Goal: Information Seeking & Learning: Learn about a topic

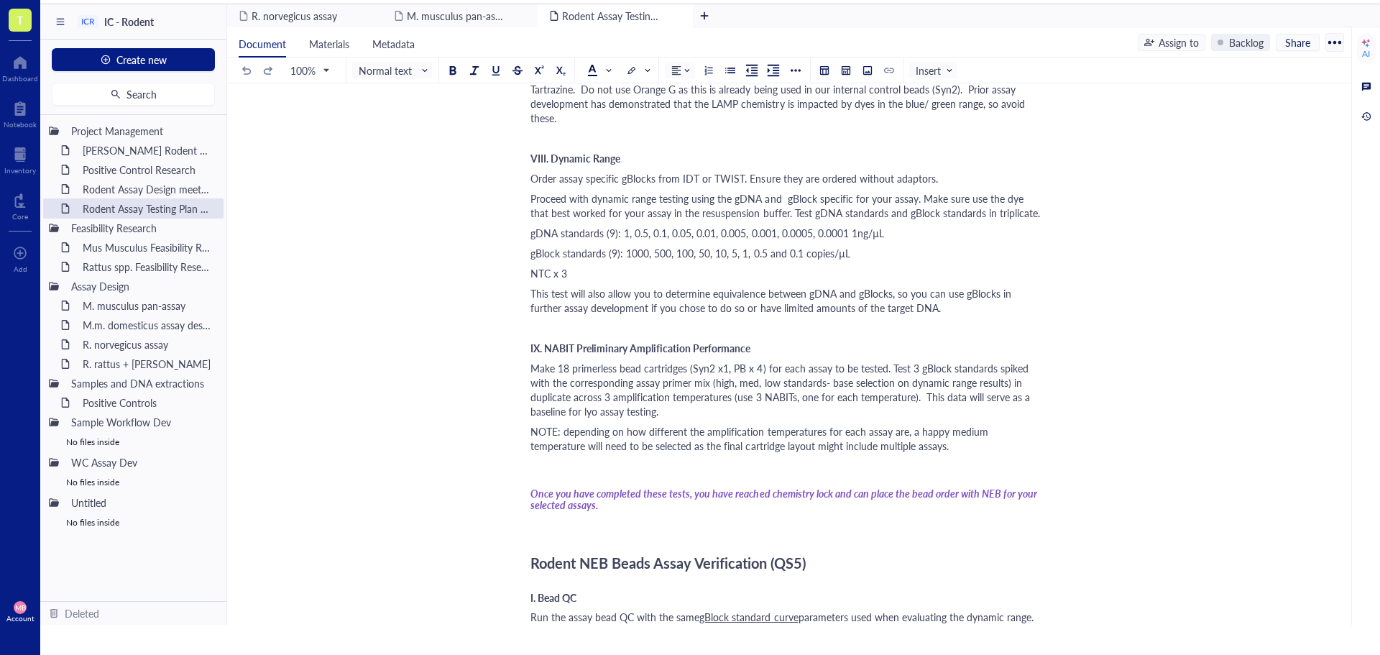
scroll to position [1078, 0]
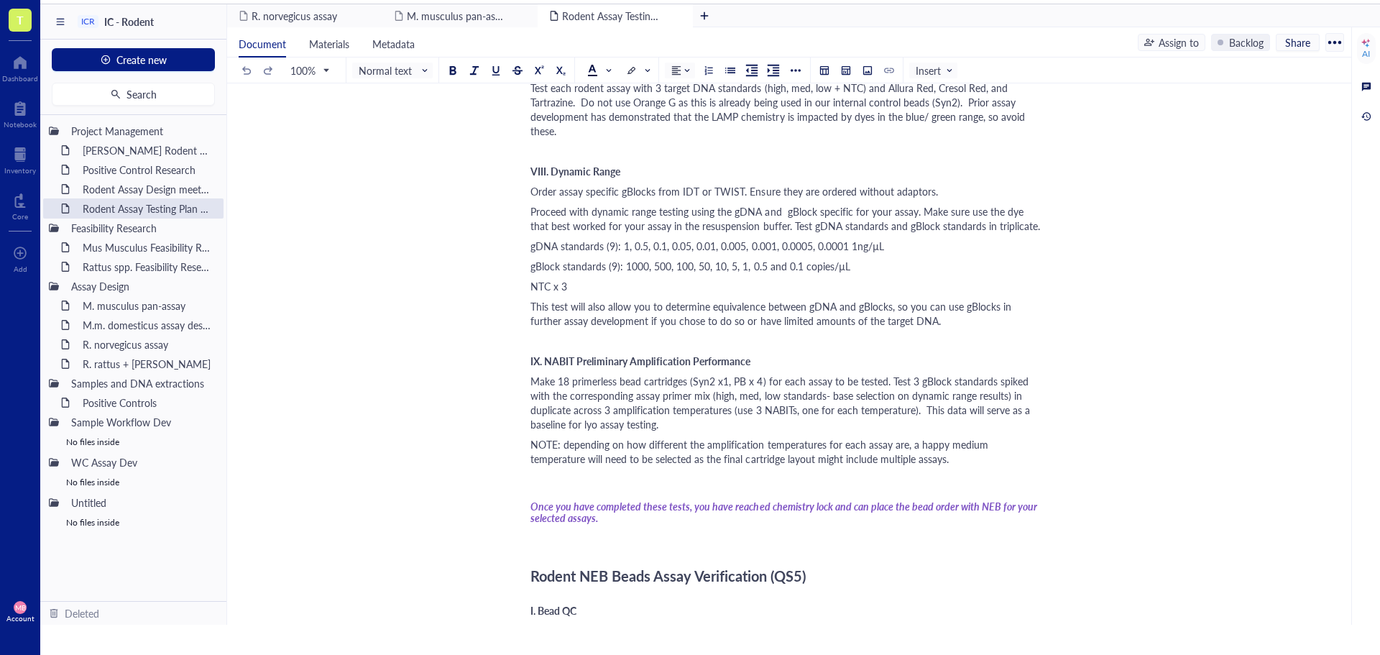
click at [450, 23] on div "﻿" at bounding box center [787, 479] width 512 height 14
click at [124, 23] on div "Mus Musculus Feasibility Research" at bounding box center [139, 247] width 126 height 20
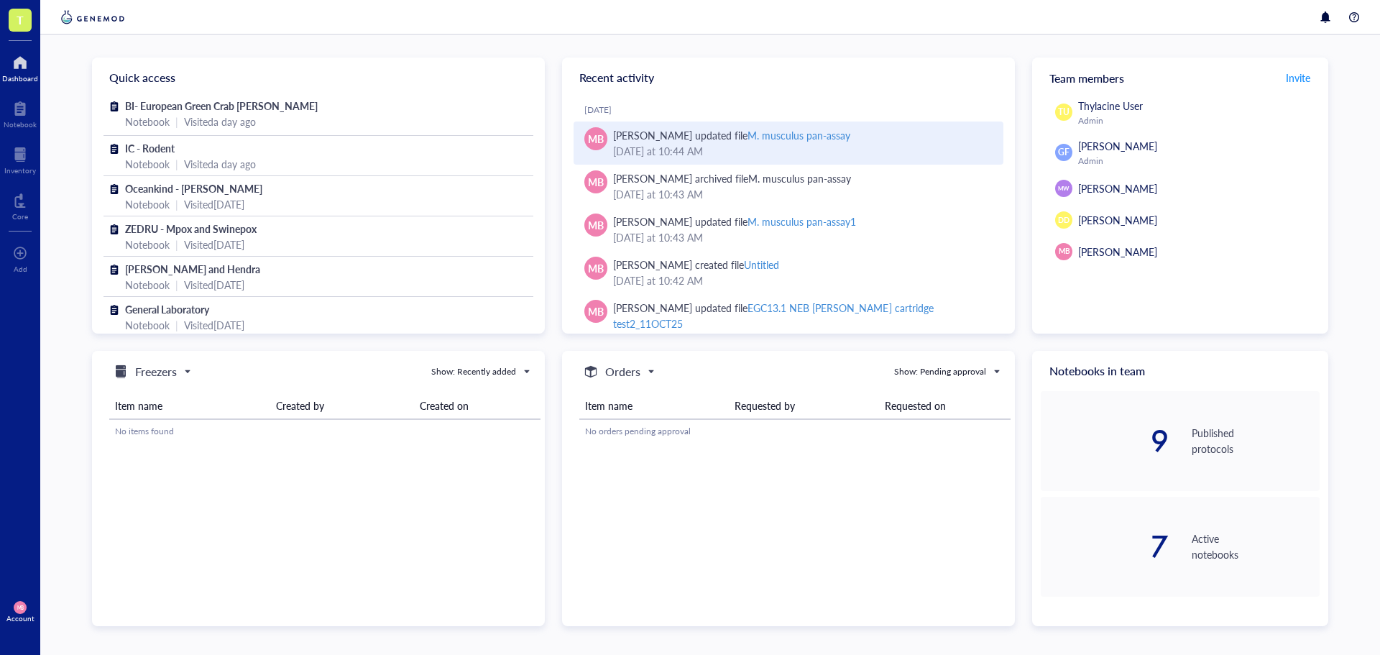
click at [786, 133] on div "M. musculus pan-assay" at bounding box center [799, 135] width 103 height 14
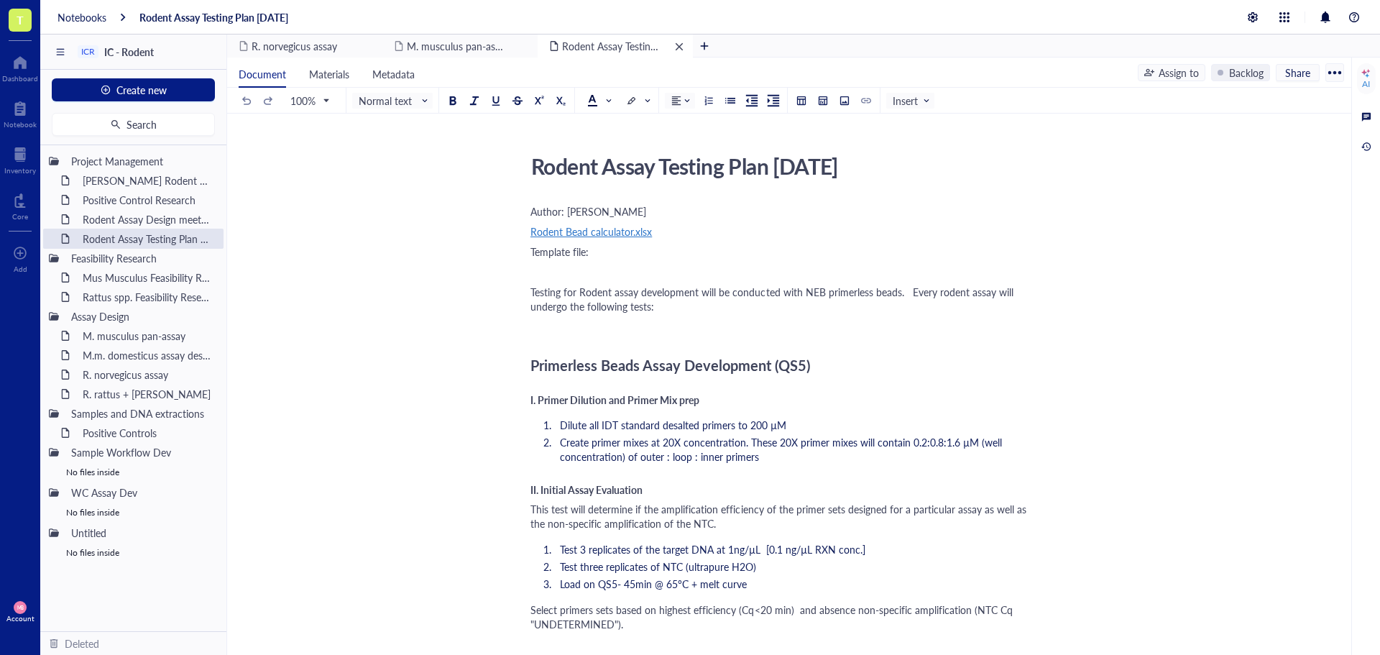
click at [677, 46] on div "remove" at bounding box center [679, 47] width 10 height 10
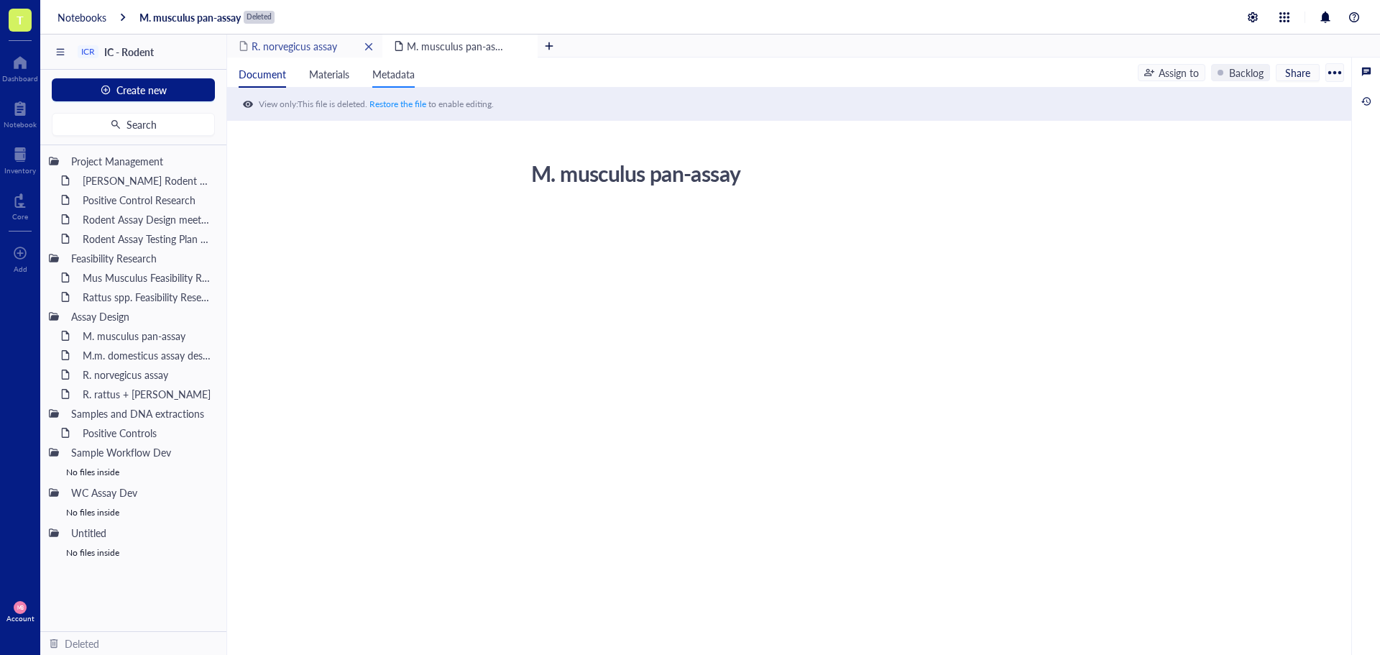
click at [514, 44] on div "M. musculus pan-assay" at bounding box center [459, 46] width 155 height 23
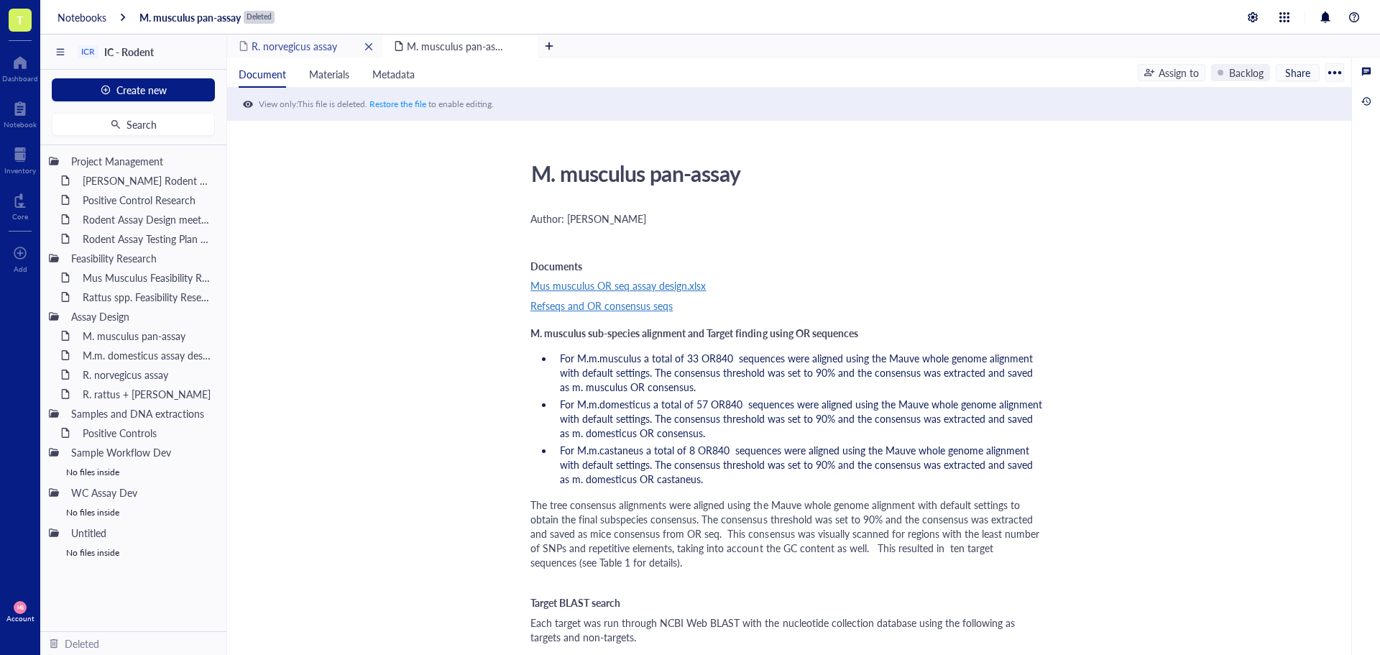
click at [320, 49] on span "R. norvegicus assay" at bounding box center [295, 46] width 86 height 14
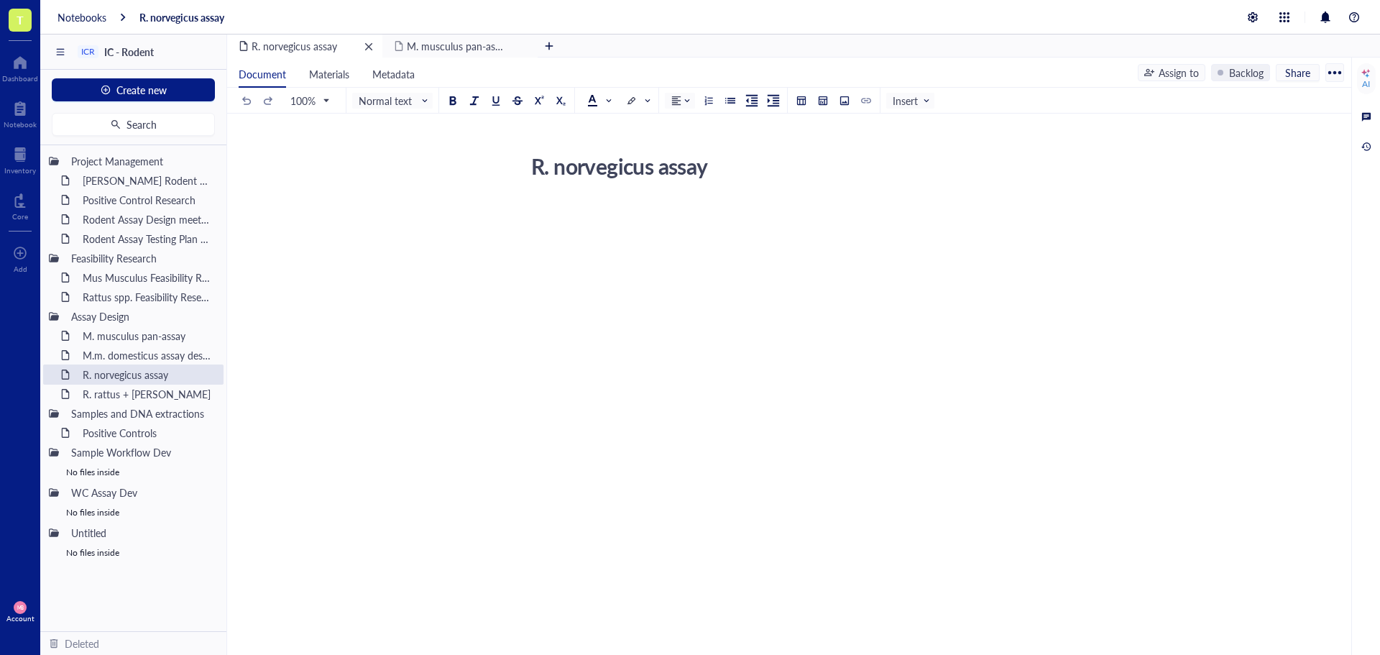
click at [370, 46] on div "remove" at bounding box center [369, 47] width 10 height 10
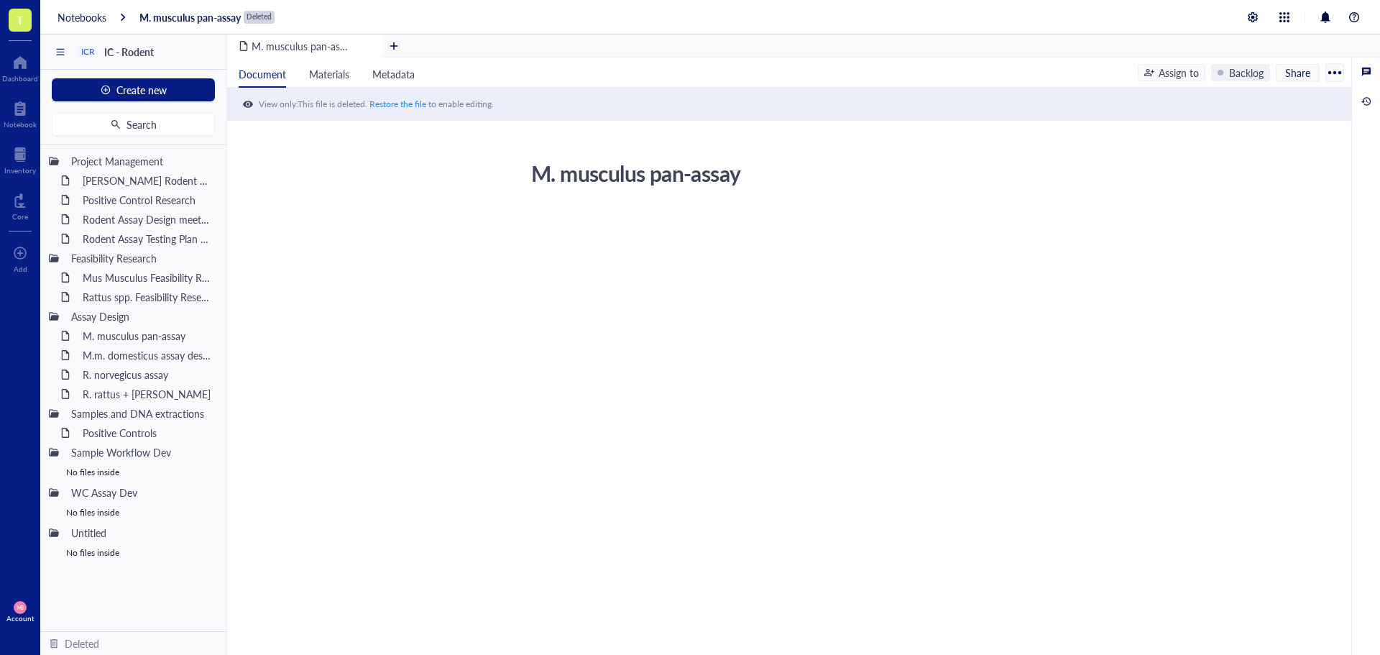
click at [365, 47] on div "remove" at bounding box center [369, 47] width 10 height 10
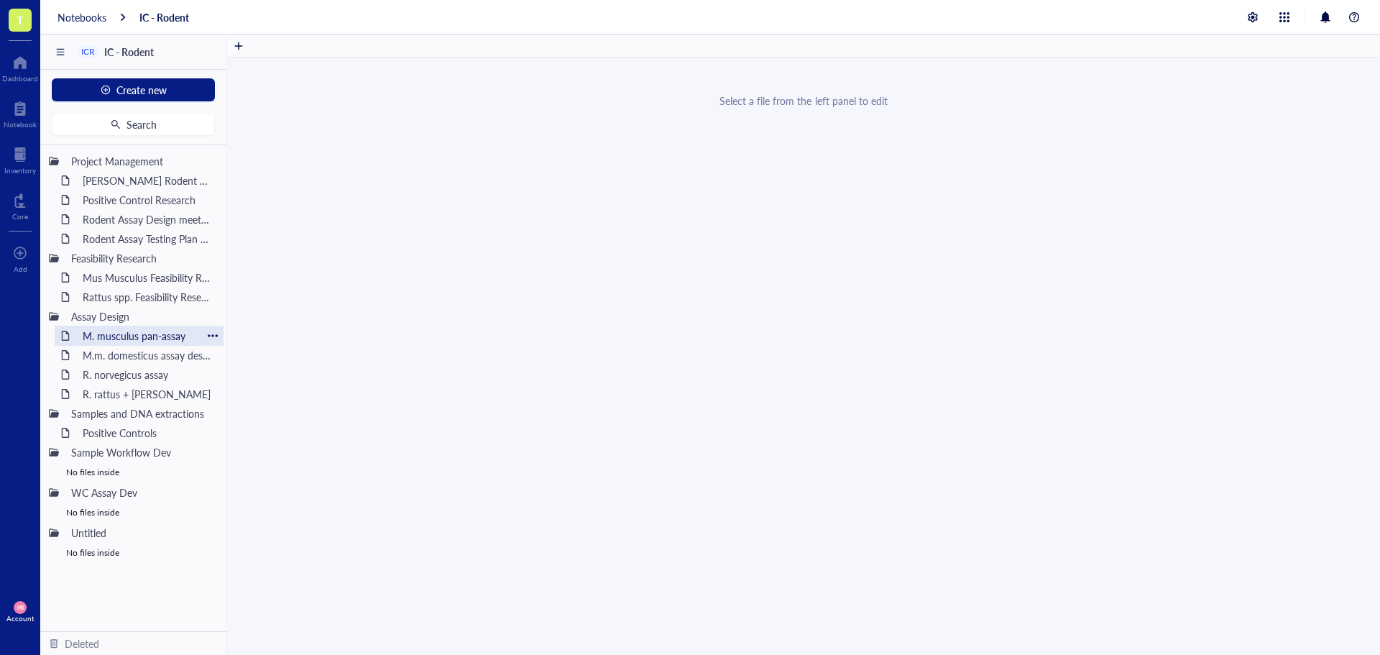
click at [117, 332] on div "M. musculus pan-assay" at bounding box center [139, 336] width 126 height 20
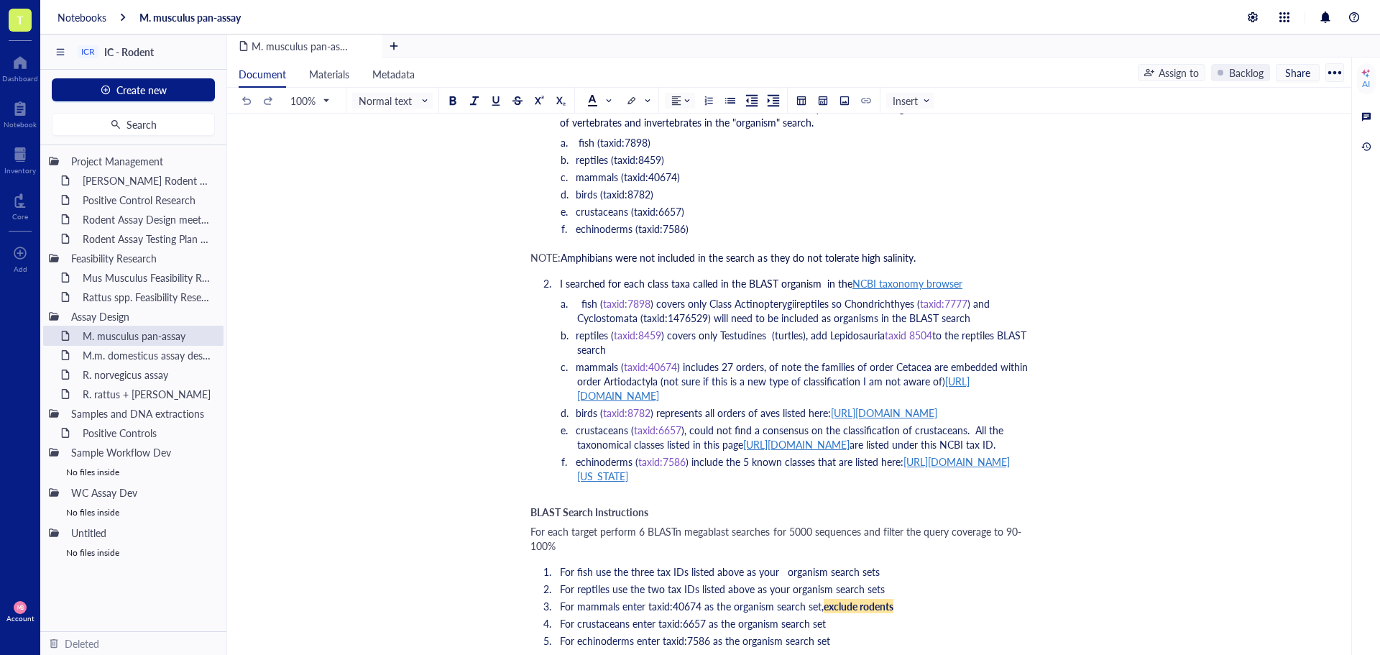
scroll to position [3091, 0]
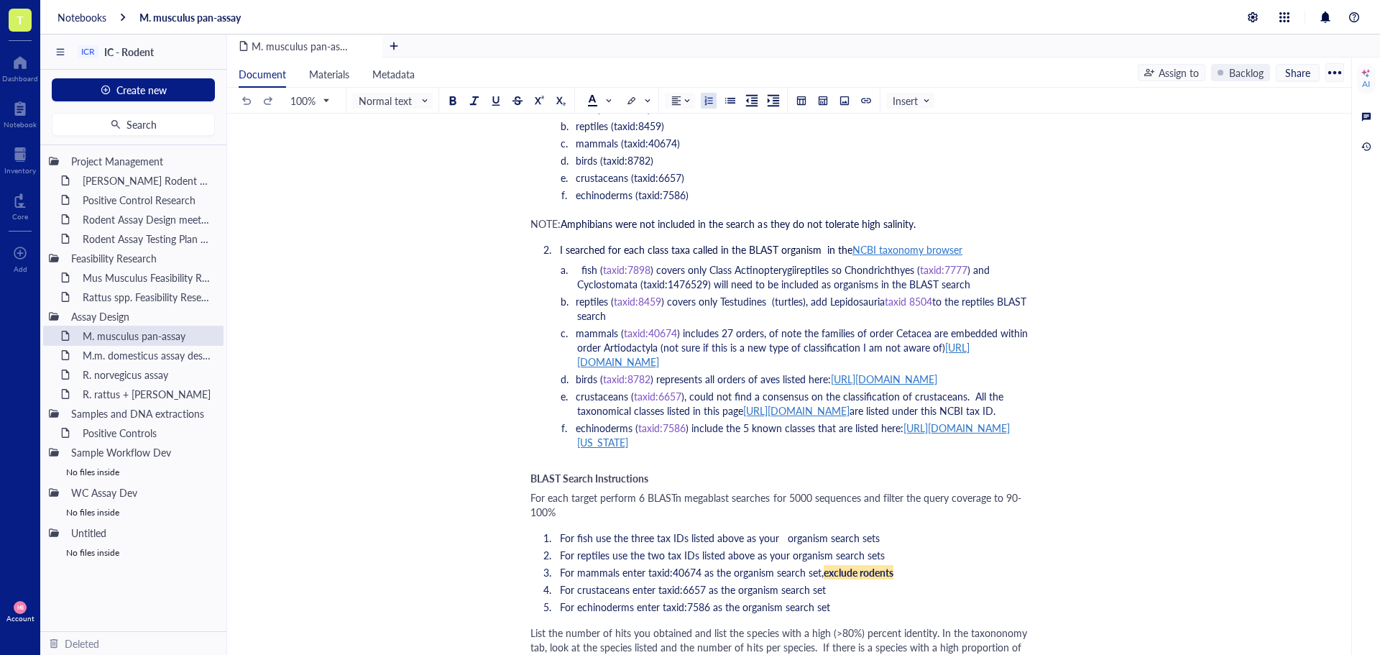
click at [703, 268] on span ") and Cyclostomata (taxid:1476529) will need to be included as organisms in the…" at bounding box center [784, 276] width 415 height 29
drag, startPoint x: 707, startPoint y: 269, endPoint x: 643, endPoint y: 266, distance: 64.8
click at [643, 266] on span ") and Cyclostomata (taxid:1476529) will need to be included as organisms in the…" at bounding box center [784, 276] width 415 height 29
click at [607, 95] on span at bounding box center [598, 101] width 23 height 12
click at [638, 143] on div at bounding box center [638, 146] width 10 height 10
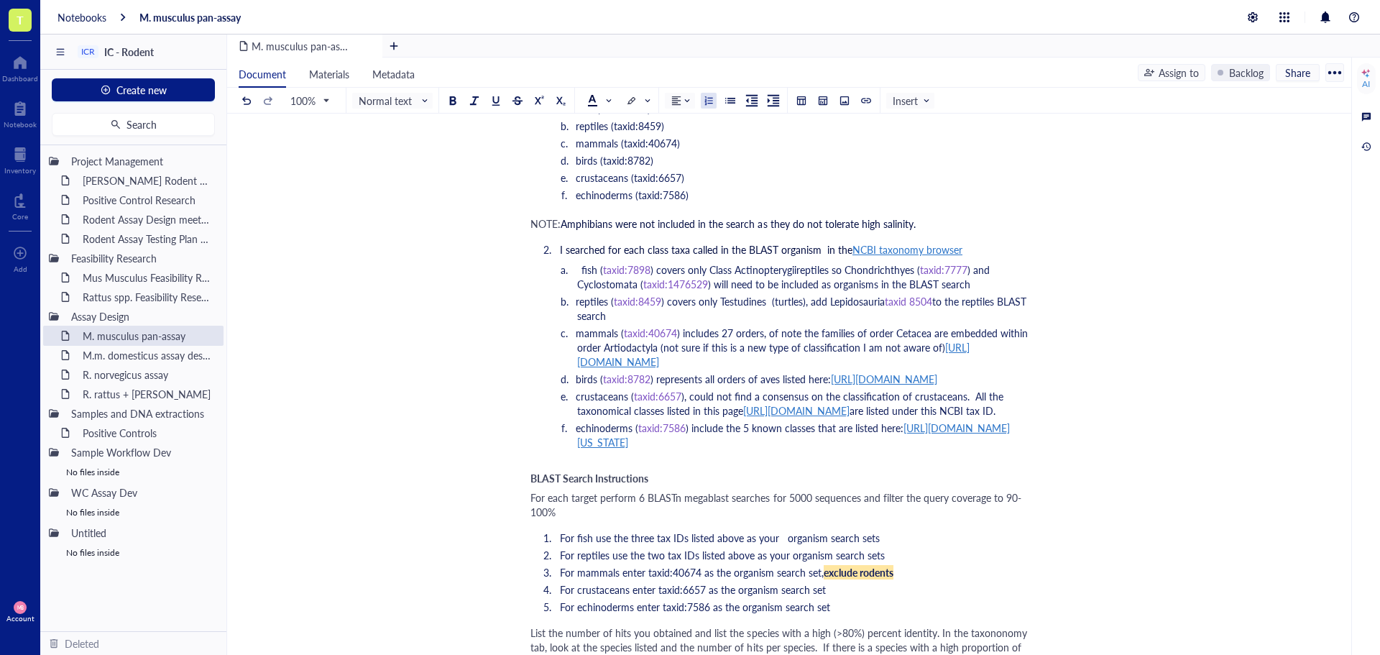
click at [695, 295] on li "reptiles ( taxid:8459 ) covers only Testudines (turtles), add Lepidosauria taxi…" at bounding box center [809, 308] width 465 height 29
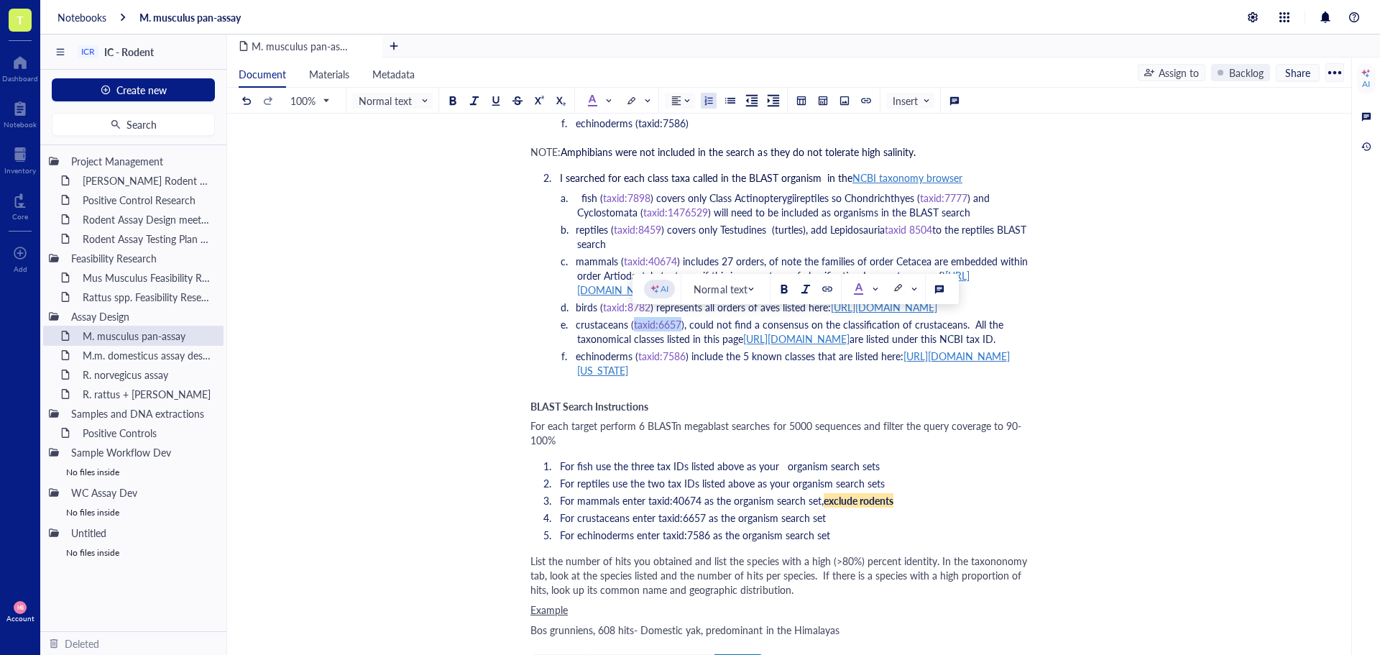
drag, startPoint x: 681, startPoint y: 324, endPoint x: 633, endPoint y: 323, distance: 48.2
click at [633, 323] on li "crustaceans ( taxid:6657 ), could not find a consensus on the classification of…" at bounding box center [809, 331] width 465 height 29
click at [628, 341] on span "), could not find a consensus on the classification of crustaceans. All the tax…" at bounding box center [791, 331] width 429 height 29
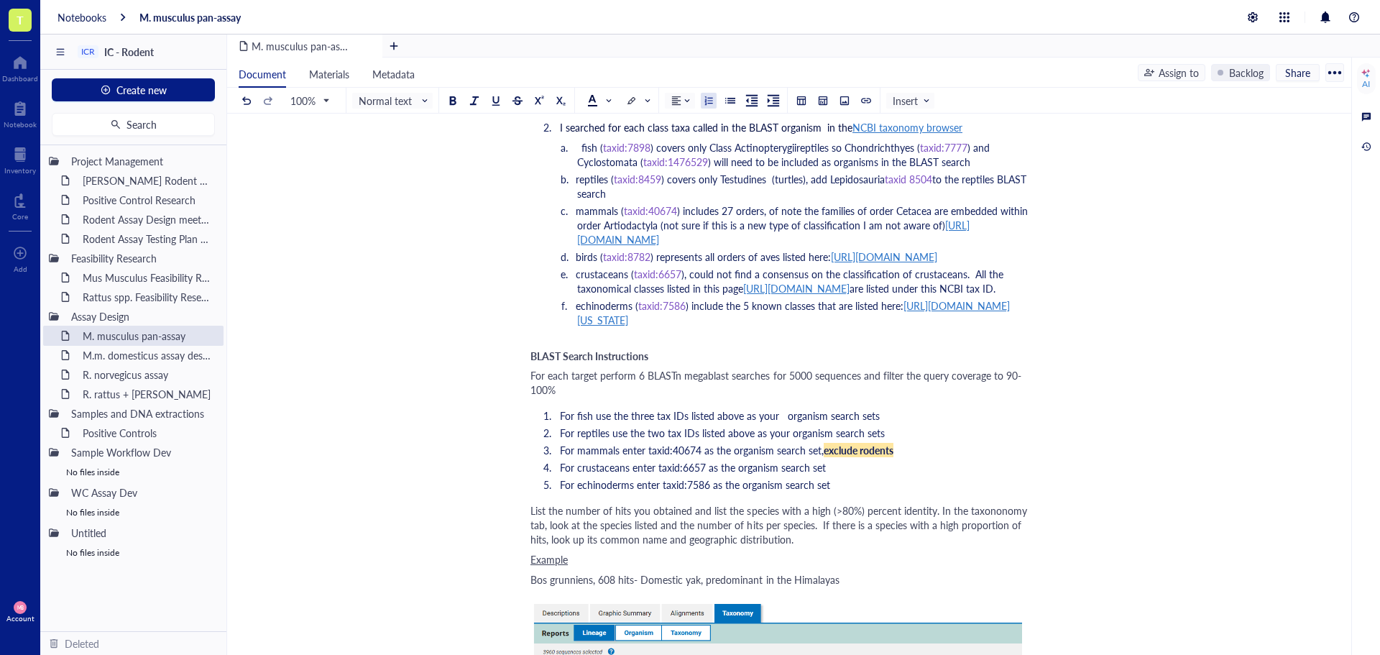
scroll to position [3235, 0]
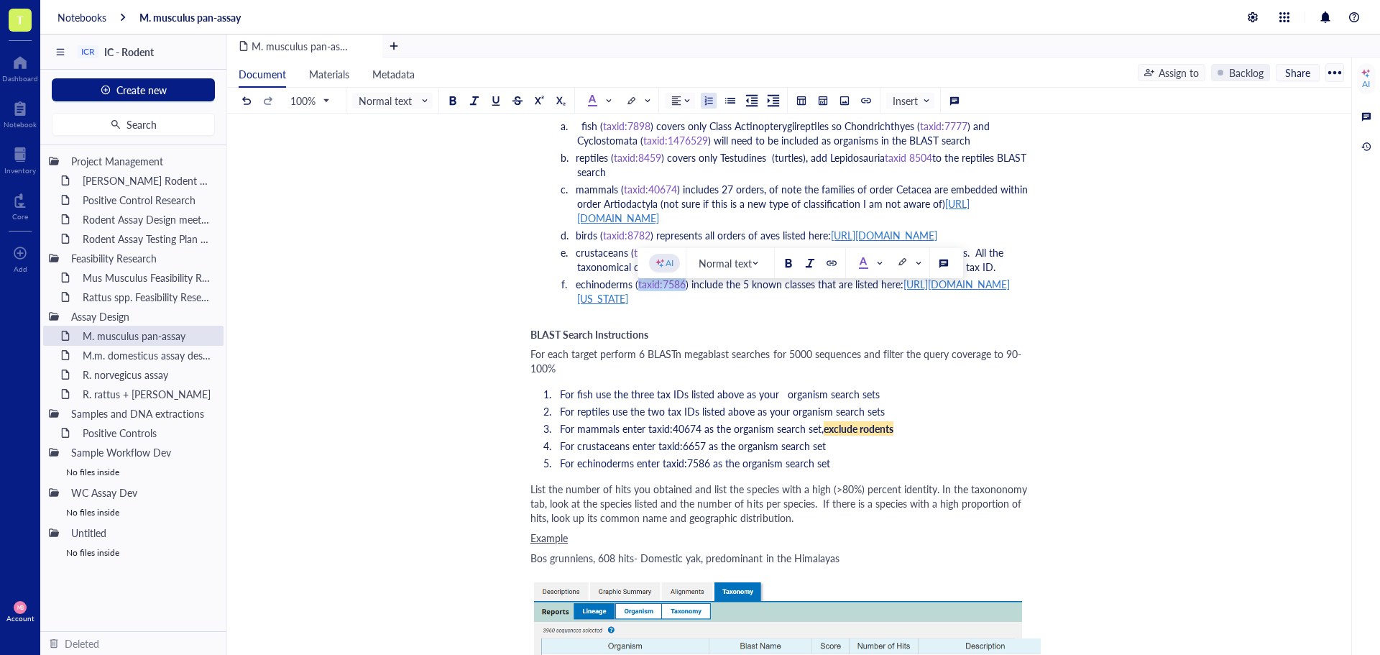
drag, startPoint x: 684, startPoint y: 295, endPoint x: 639, endPoint y: 295, distance: 45.3
click at [639, 291] on span "taxid:7586" at bounding box center [661, 284] width 47 height 14
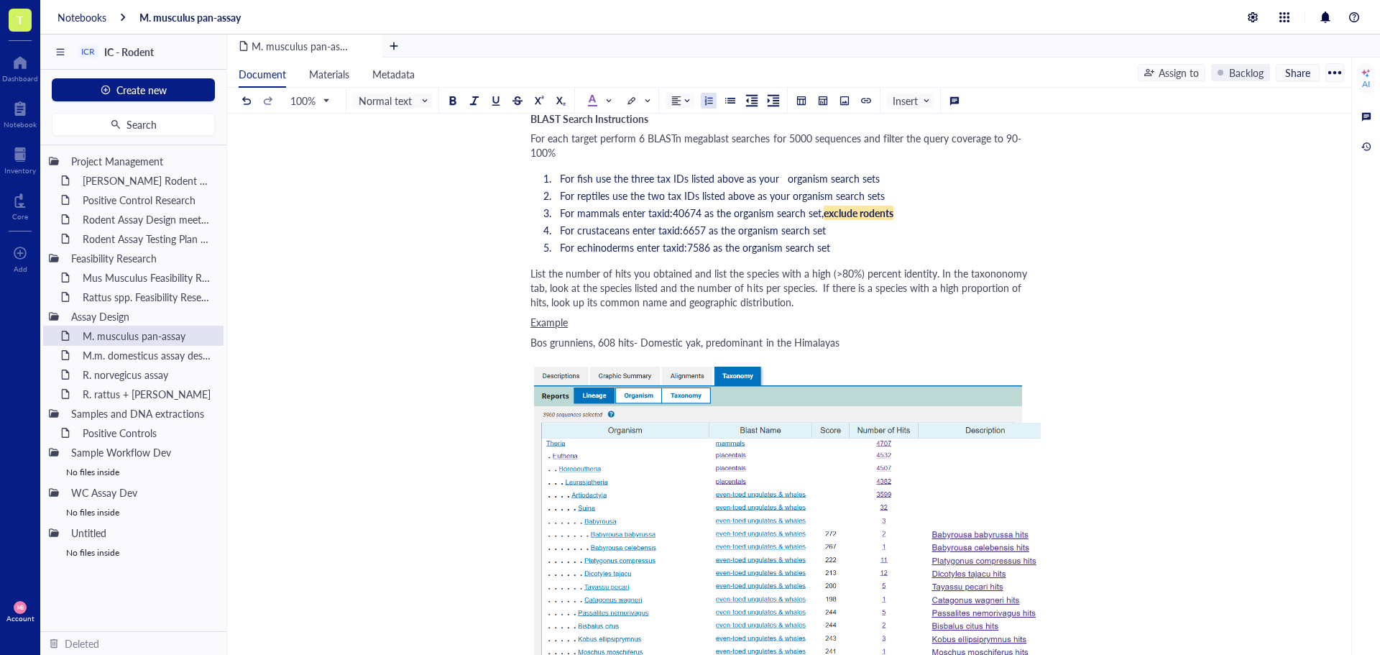
scroll to position [3379, 0]
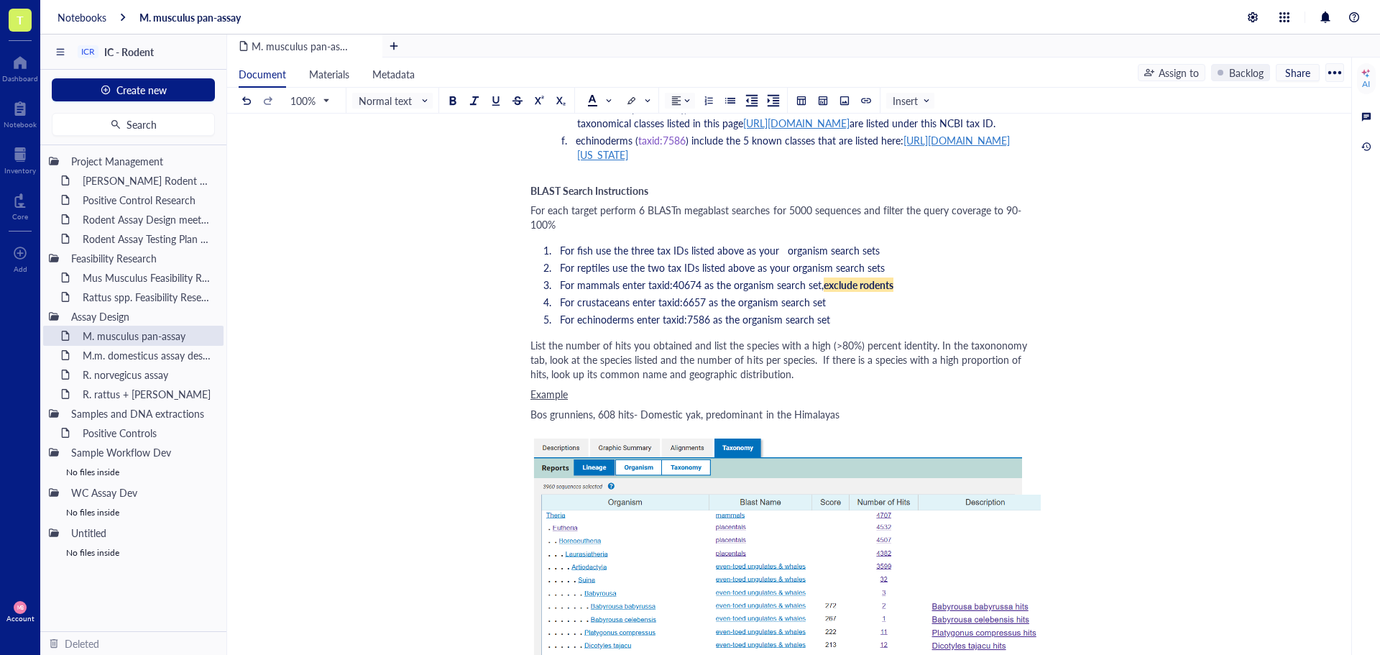
click at [645, 224] on span "For each target perform 6 BLASTn megablast searches for 5000 sequences and filt…" at bounding box center [776, 217] width 491 height 29
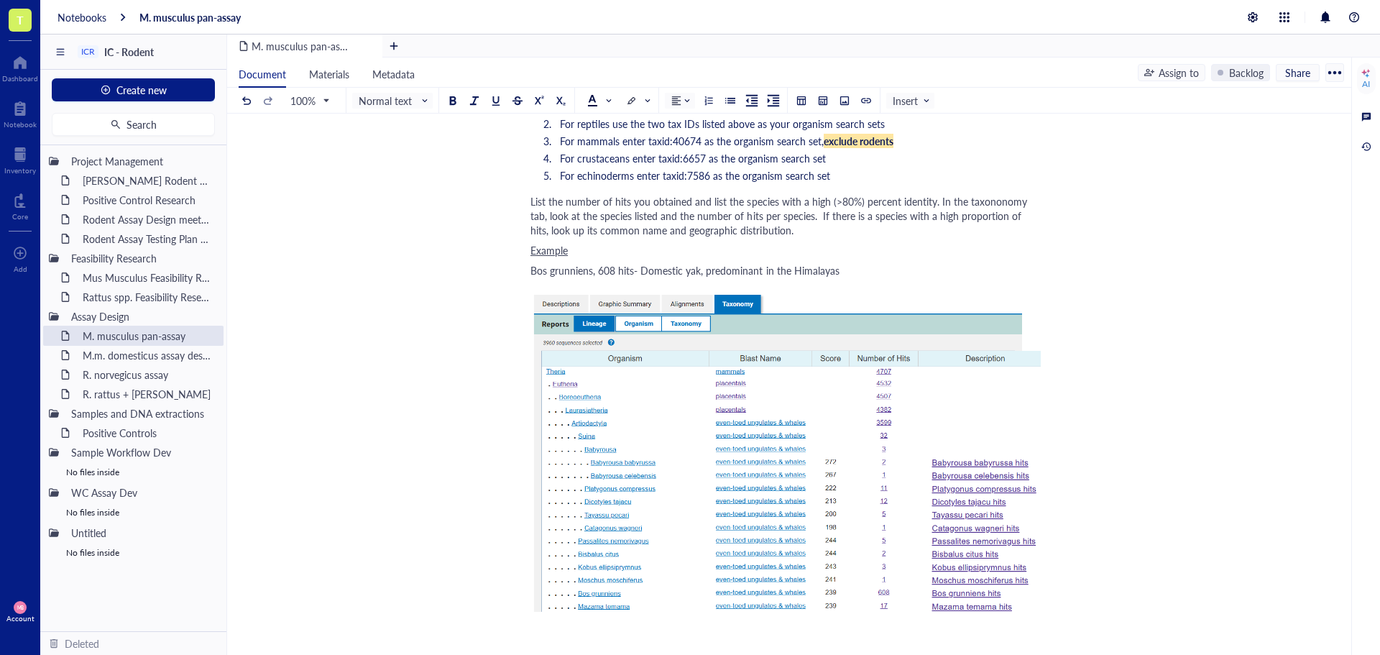
scroll to position [3594, 0]
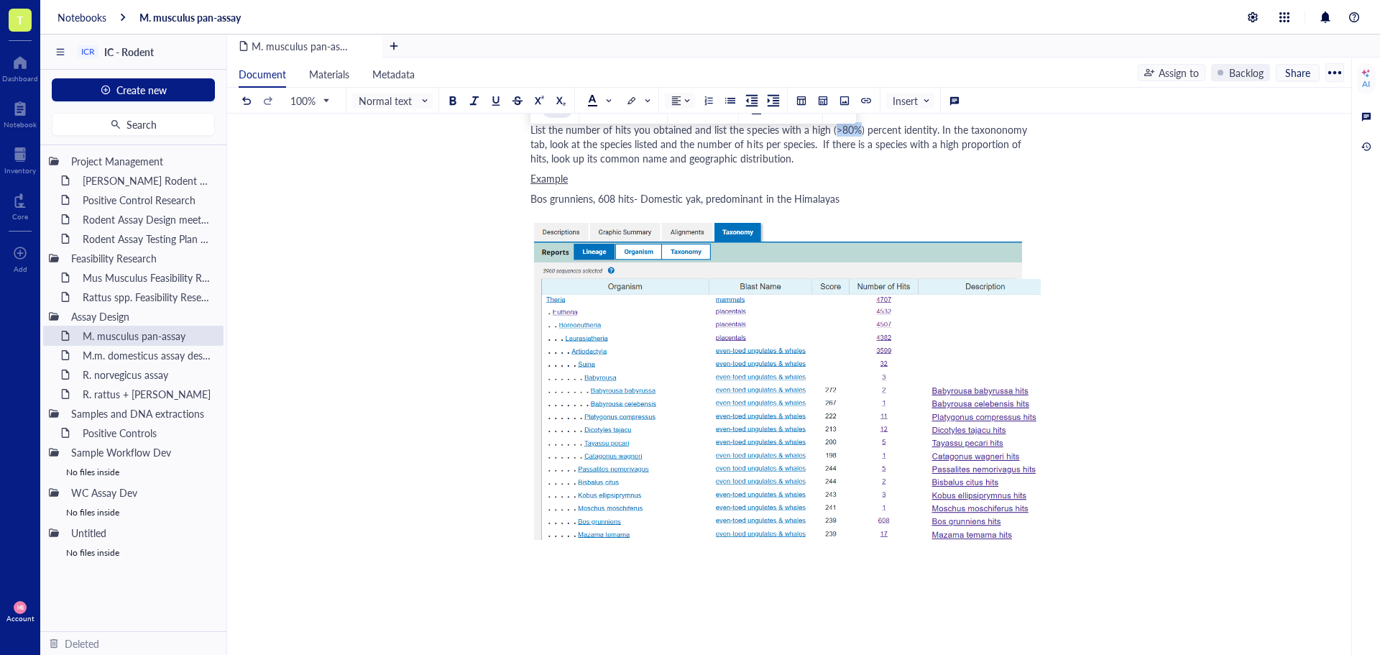
drag, startPoint x: 857, startPoint y: 139, endPoint x: 833, endPoint y: 139, distance: 23.7
click at [833, 139] on span "List the number of hits you obtained and list the species with a high (>80%) pe…" at bounding box center [781, 143] width 500 height 43
click at [825, 153] on span "List the number of hits you obtained and list the species with a high (>80%) pe…" at bounding box center [781, 143] width 500 height 43
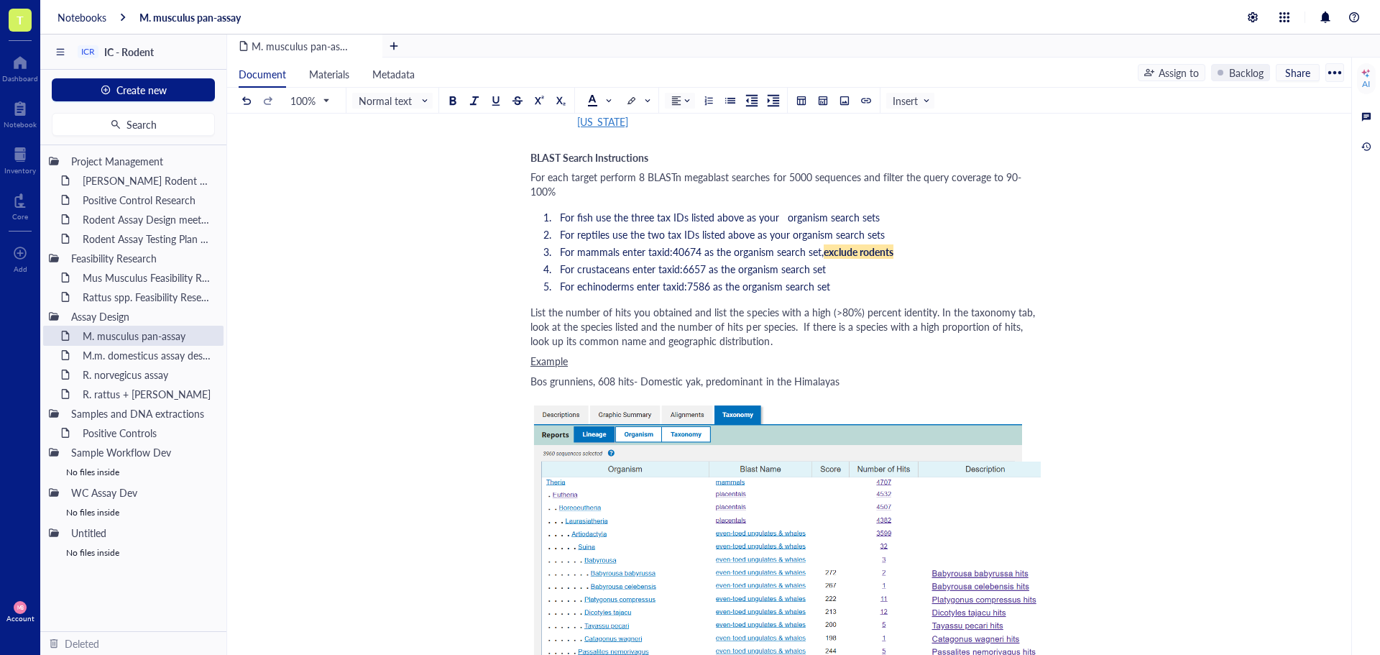
scroll to position [3379, 0]
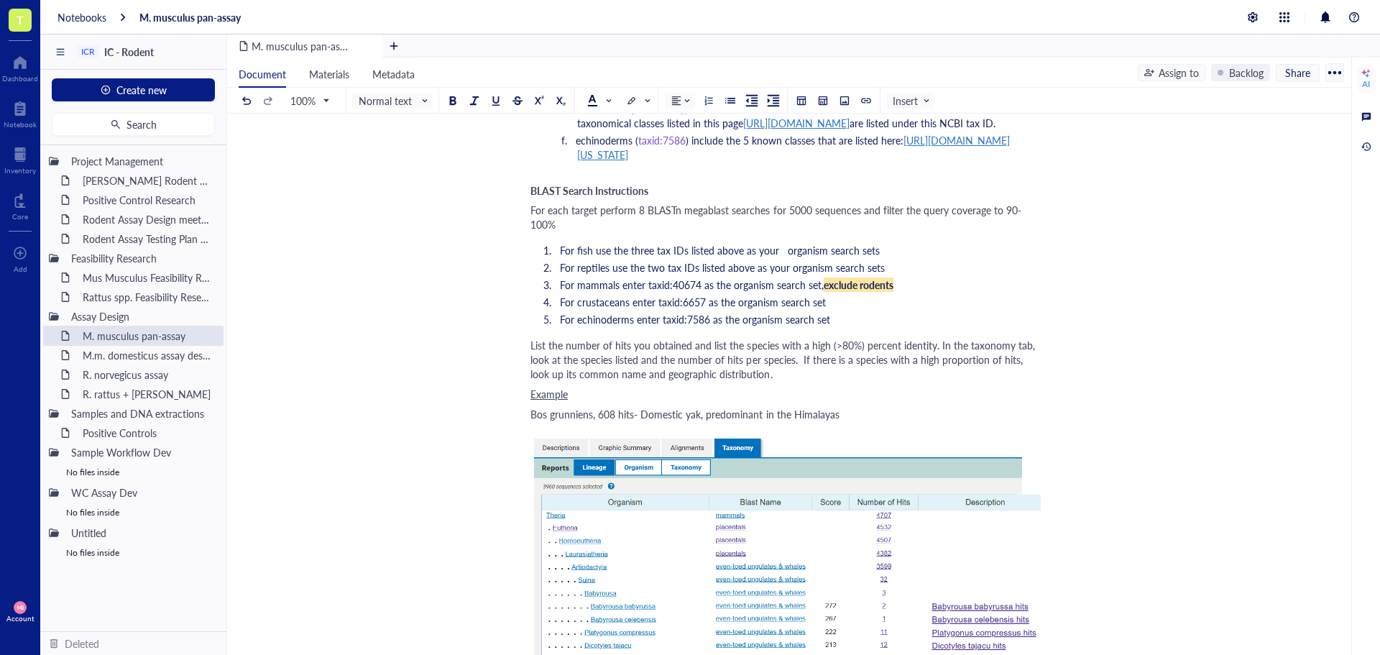
click at [643, 221] on span "For each target perform 8 BLASTn megablast searches for 5000 sequences and filt…" at bounding box center [776, 217] width 491 height 29
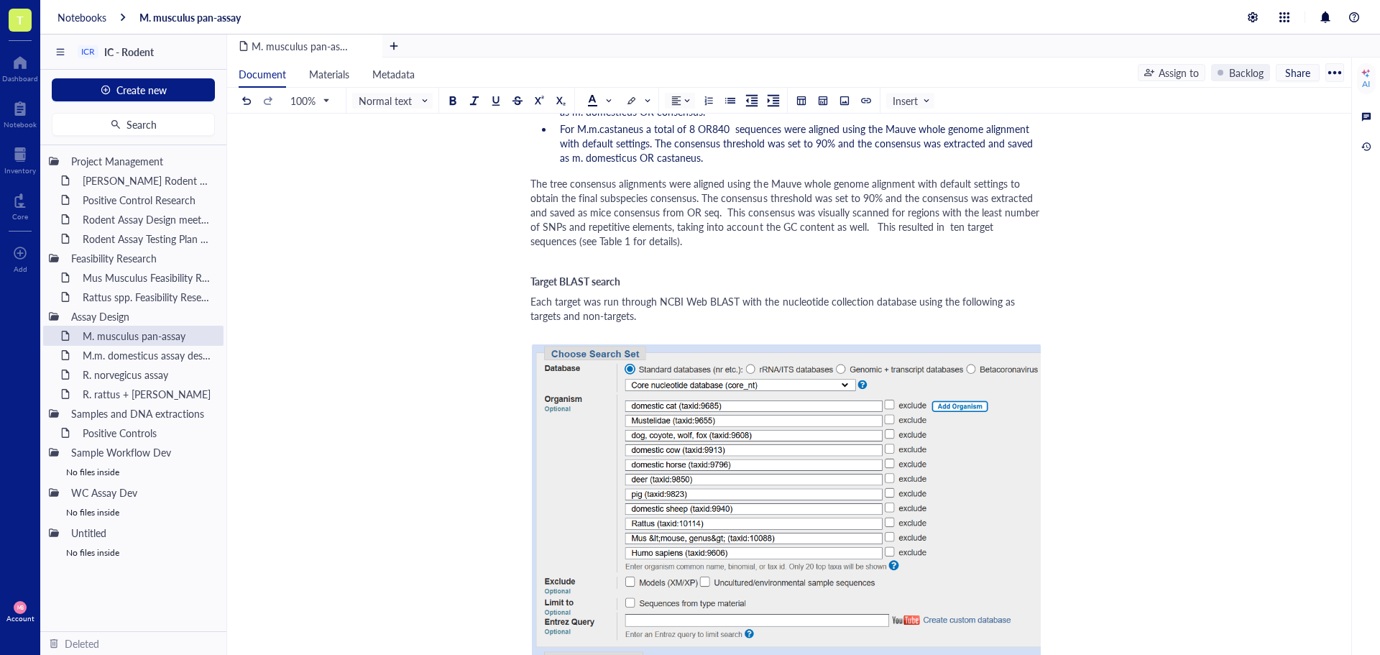
scroll to position [0, 0]
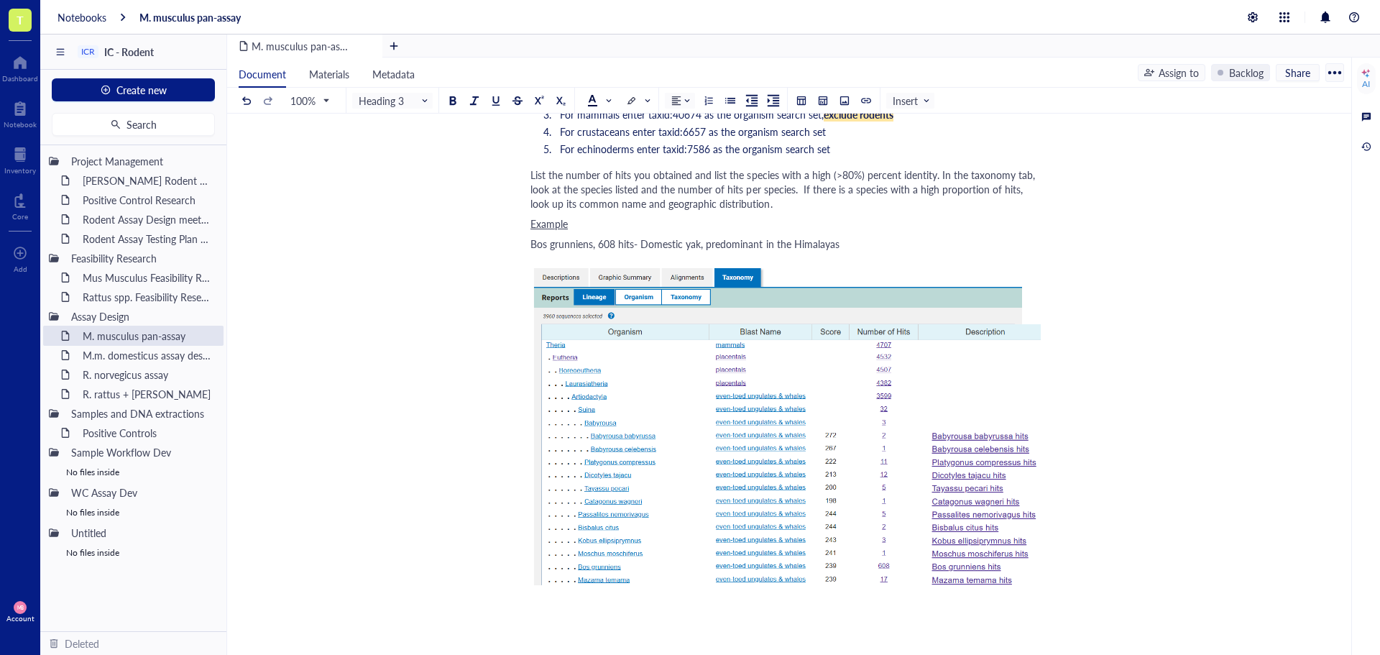
scroll to position [3601, 0]
